Goal: Task Accomplishment & Management: Complete application form

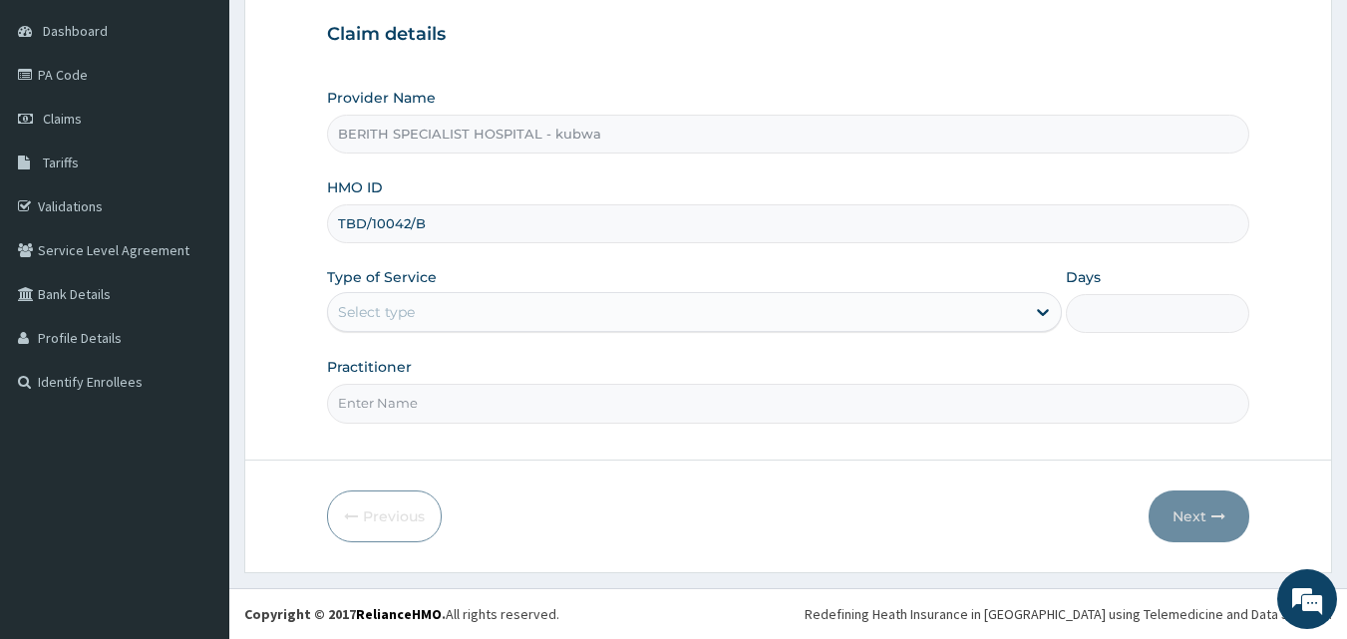
type input "TBD/10042/B"
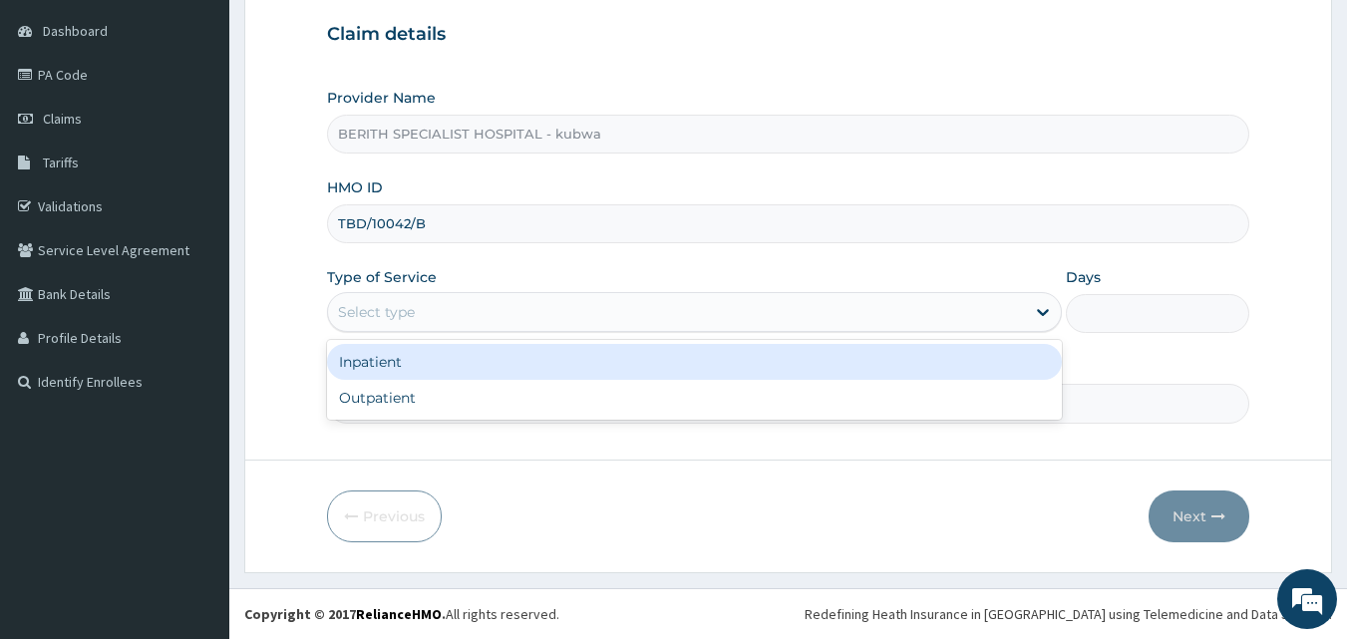
click at [652, 306] on div "Select type" at bounding box center [676, 312] width 697 height 32
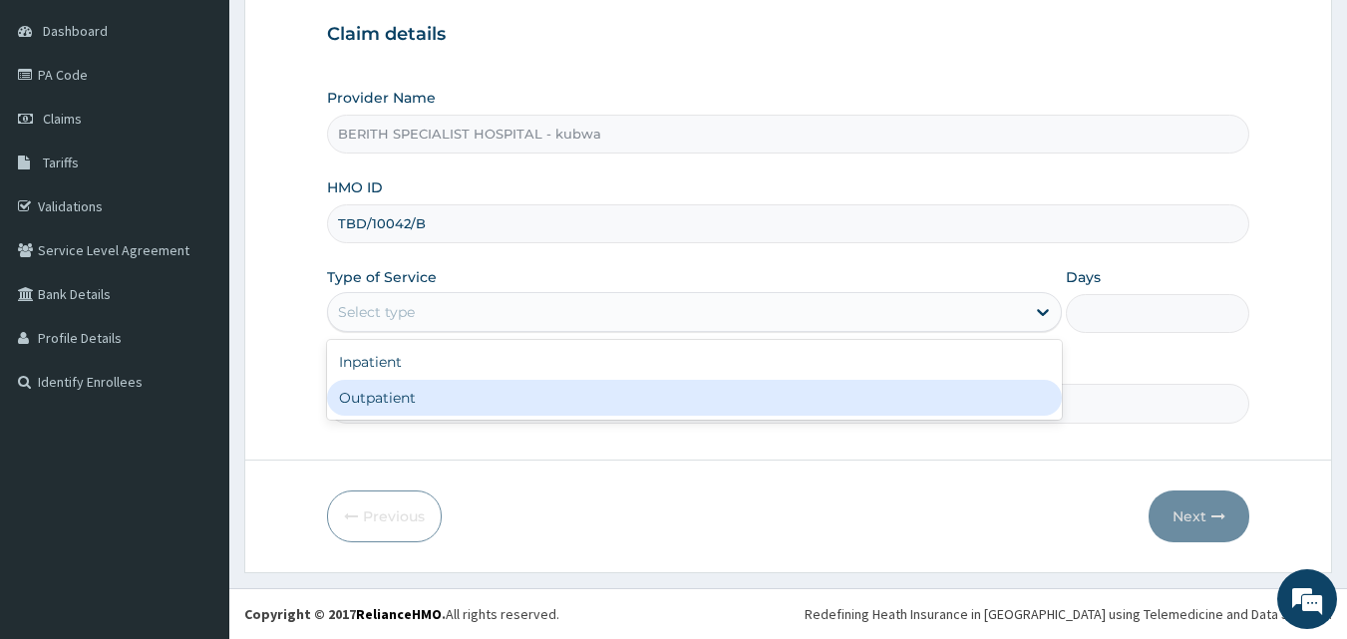
click at [573, 399] on div "Outpatient" at bounding box center [694, 398] width 735 height 36
type input "1"
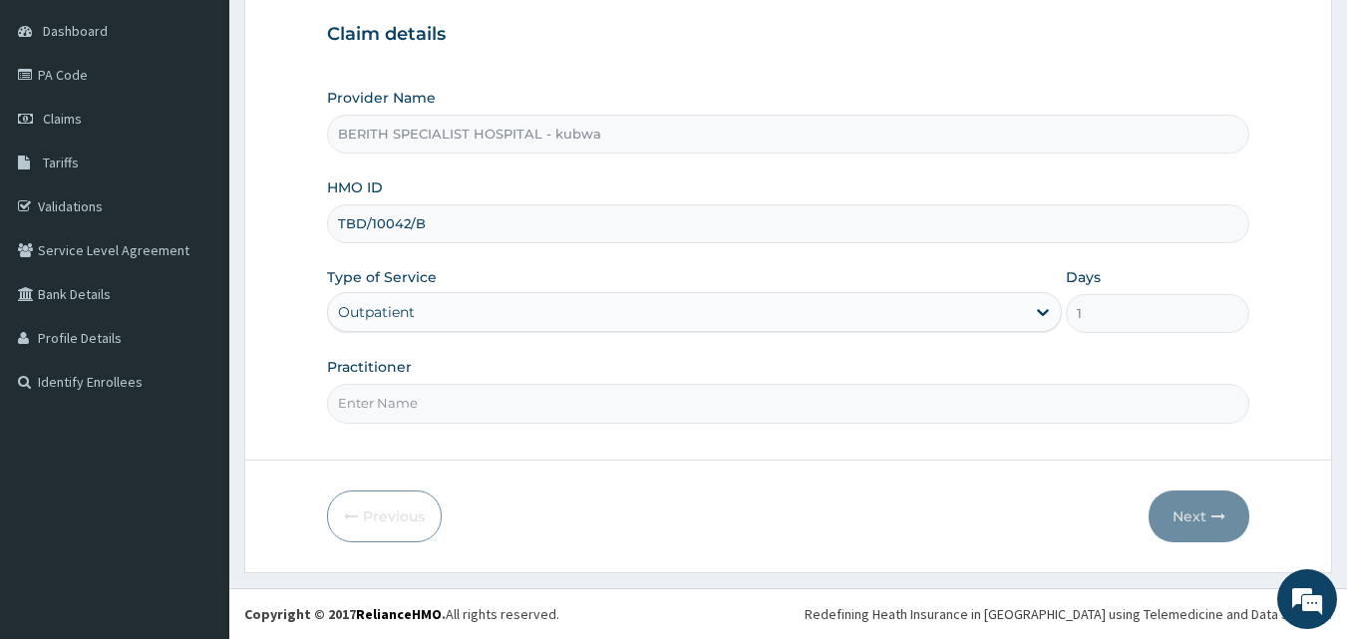
click at [493, 409] on input "Practitioner" at bounding box center [788, 403] width 923 height 39
type input "DOCTOR OKECHUKWU"
click at [1201, 511] on button "Next" at bounding box center [1199, 517] width 101 height 52
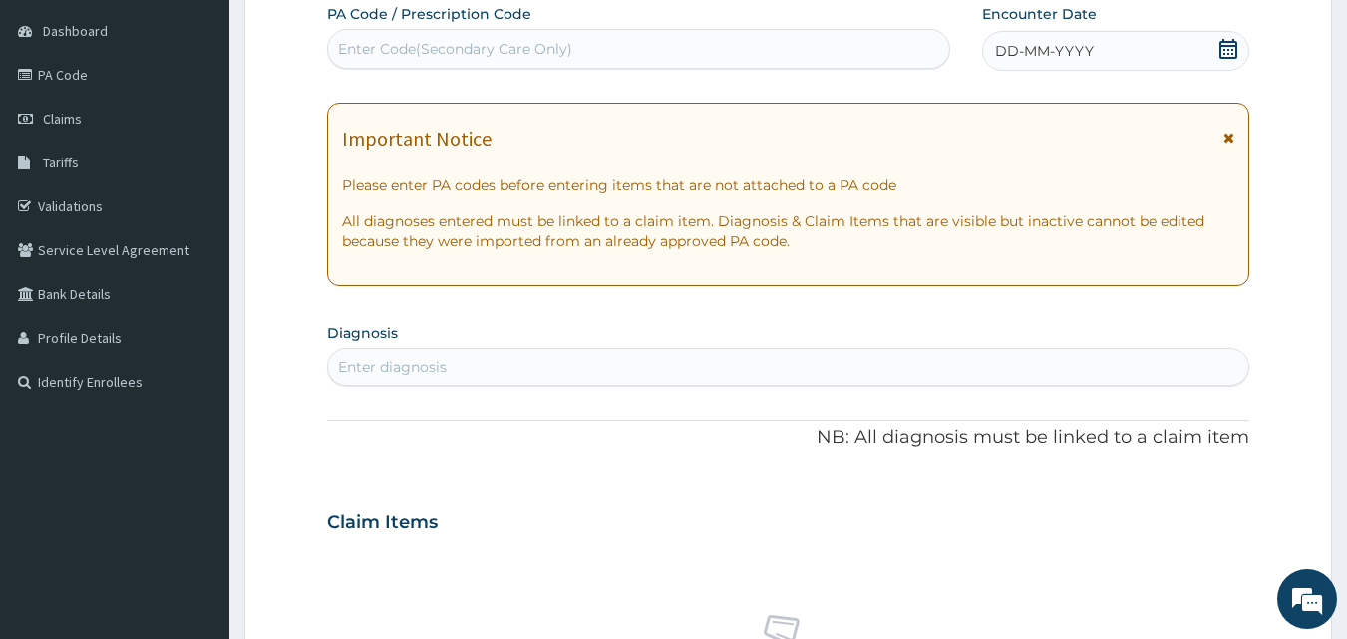
click at [435, 44] on div "Enter Code(Secondary Care Only)" at bounding box center [455, 49] width 234 height 20
type input "PA/FB00B1"
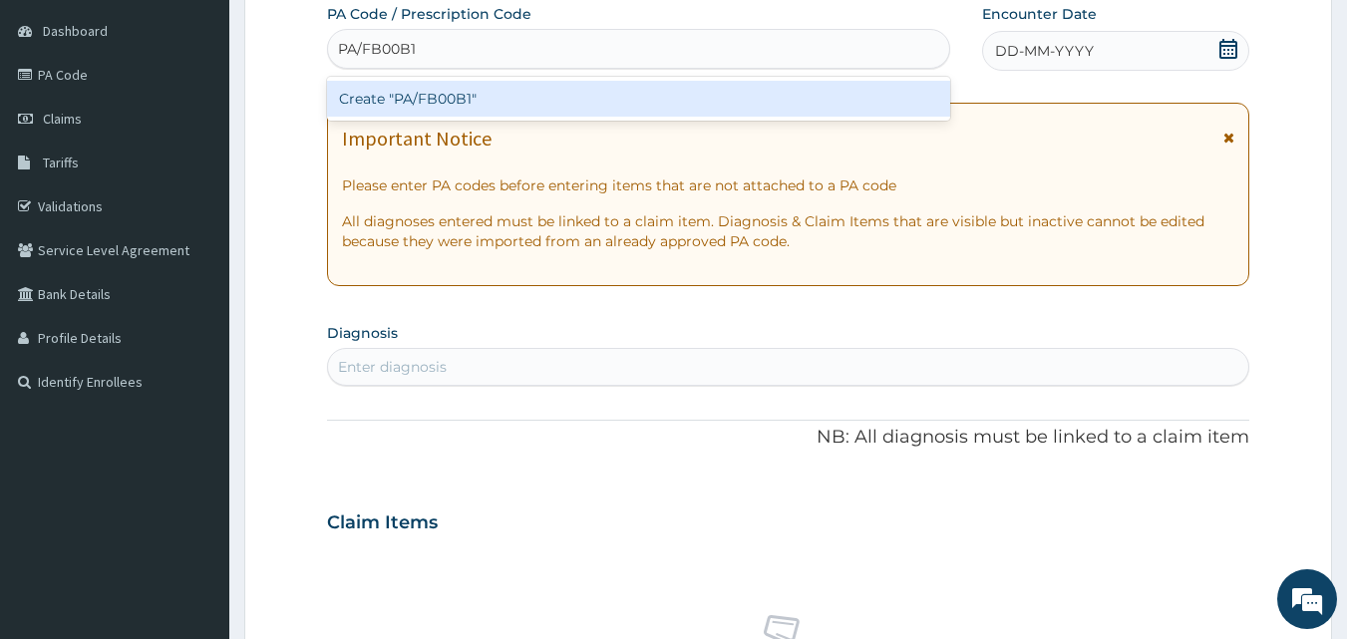
click at [466, 94] on div "Create "PA/FB00B1"" at bounding box center [639, 99] width 624 height 36
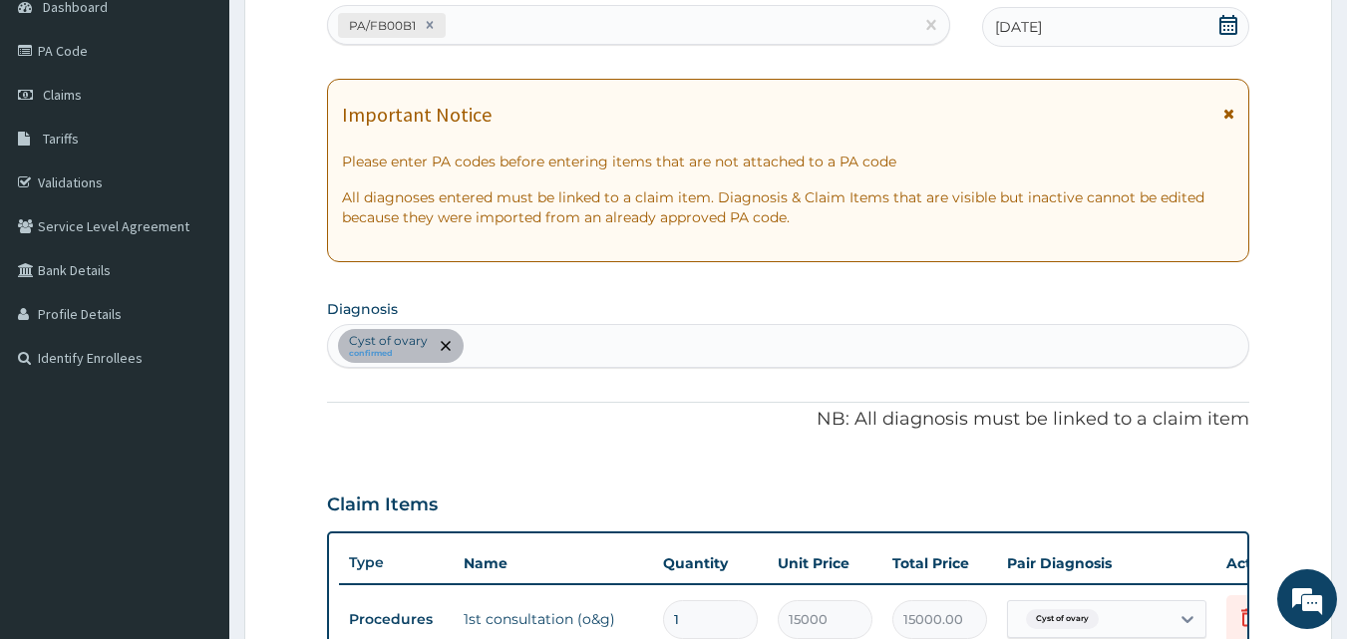
scroll to position [719, 0]
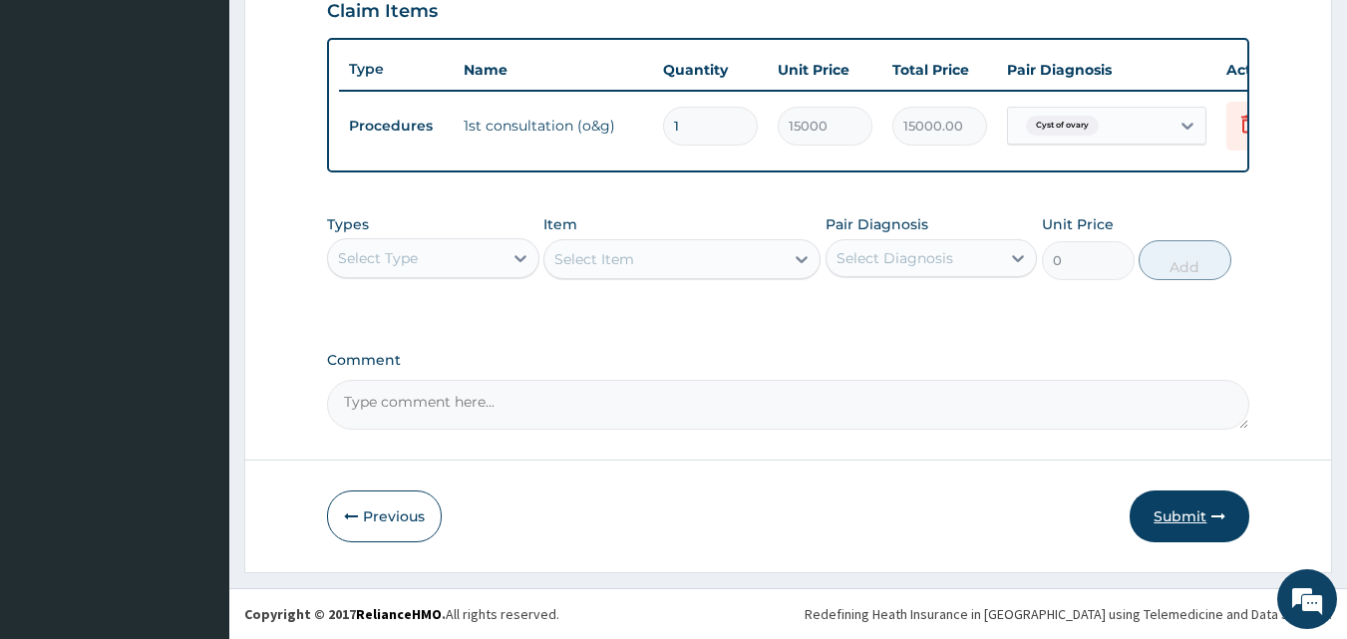
click at [1180, 510] on button "Submit" at bounding box center [1190, 517] width 120 height 52
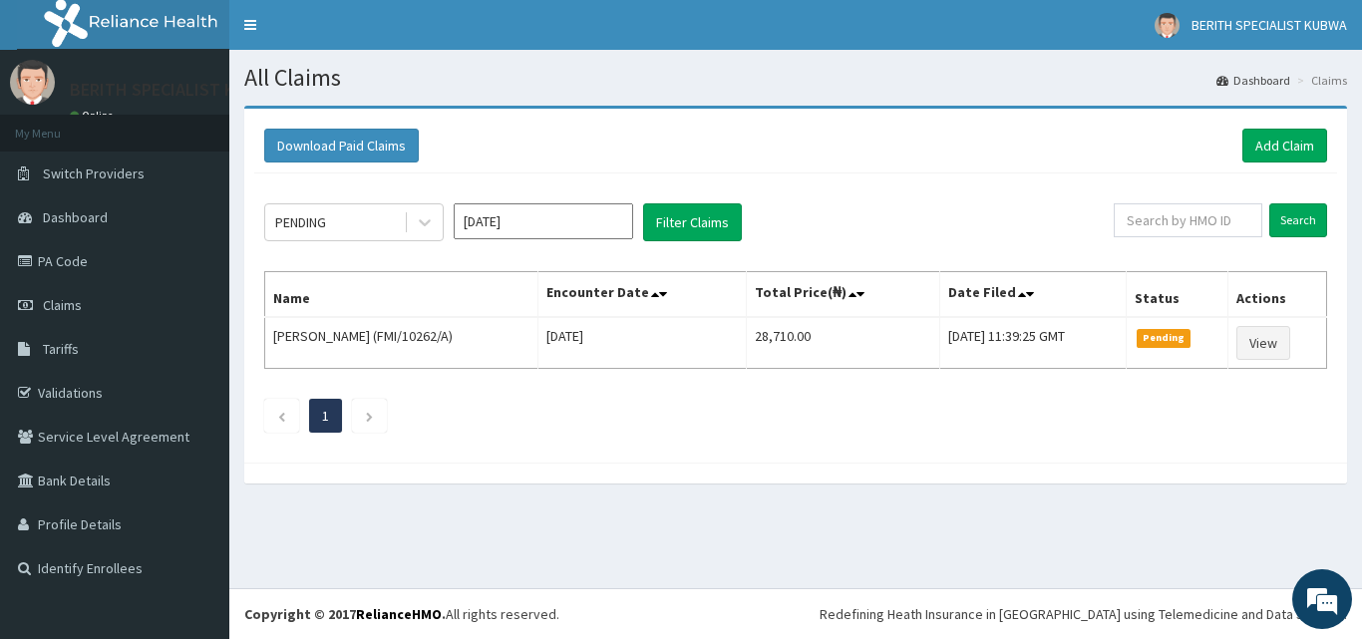
click at [643, 518] on section "Download Paid Claims Add Claim × Note you can only download claims within a max…" at bounding box center [795, 305] width 1133 height 428
